Goal: Transaction & Acquisition: Purchase product/service

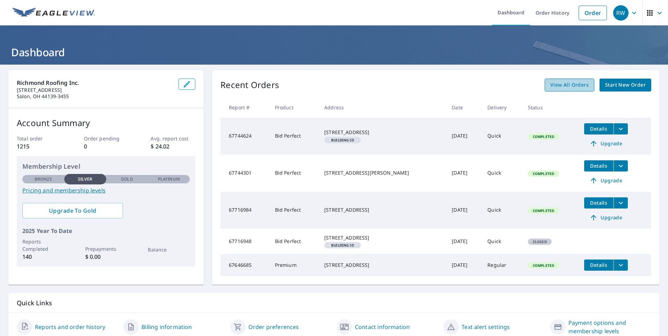
click at [557, 86] on span "View All Orders" at bounding box center [570, 85] width 38 height 9
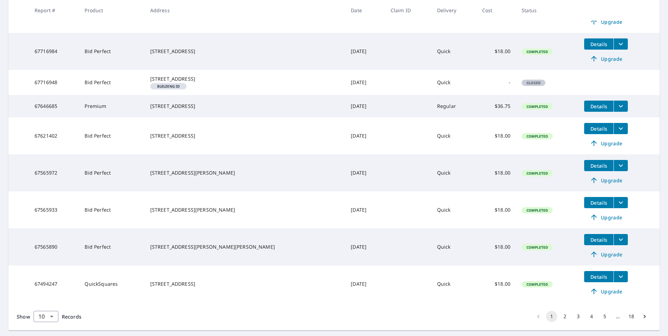
scroll to position [224, 0]
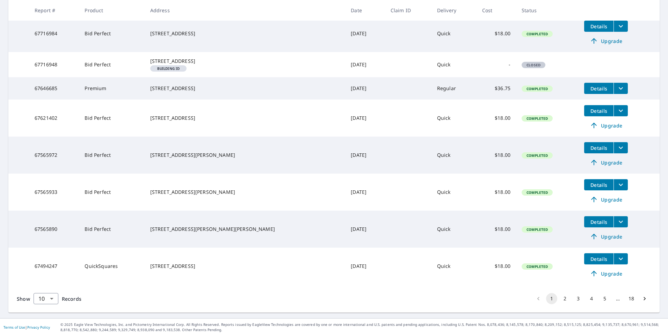
click at [591, 236] on icon at bounding box center [594, 237] width 6 height 6
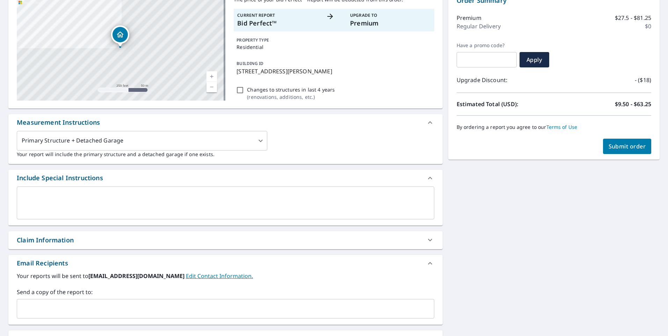
scroll to position [79, 0]
click at [632, 145] on span "Submit order" at bounding box center [627, 147] width 37 height 8
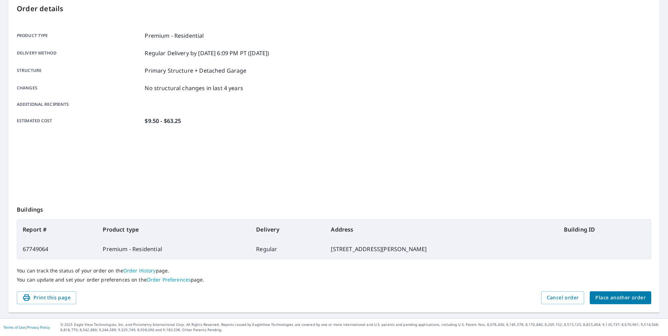
scroll to position [75, 0]
